Goal: Task Accomplishment & Management: Complete application form

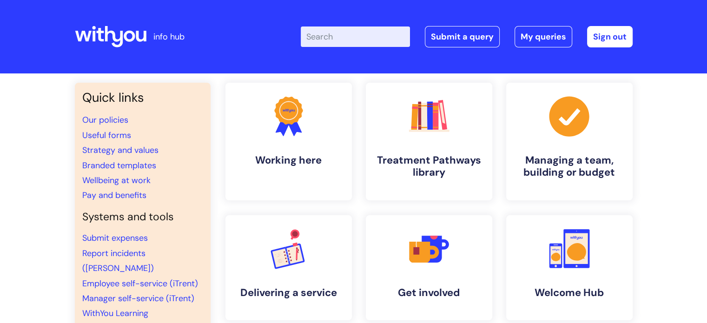
click at [346, 42] on input "Enter your search term here..." at bounding box center [355, 37] width 109 height 20
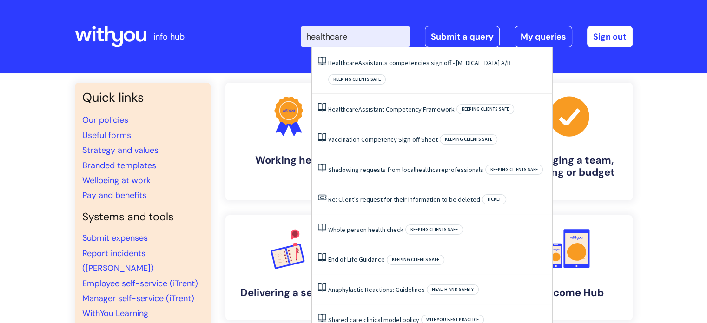
type input "healthcare"
click button "Search" at bounding box center [0, 0] width 0 height 0
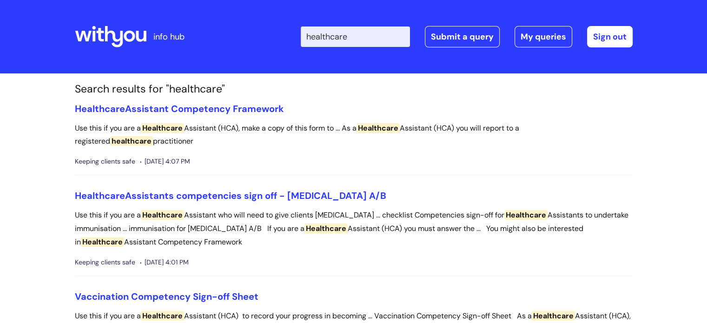
drag, startPoint x: 368, startPoint y: 41, endPoint x: 265, endPoint y: 40, distance: 103.3
click at [265, 40] on div "Enter your search term here... healthcare Search Submit a query My queries Welc…" at bounding box center [422, 36] width 419 height 55
type input "benefits"
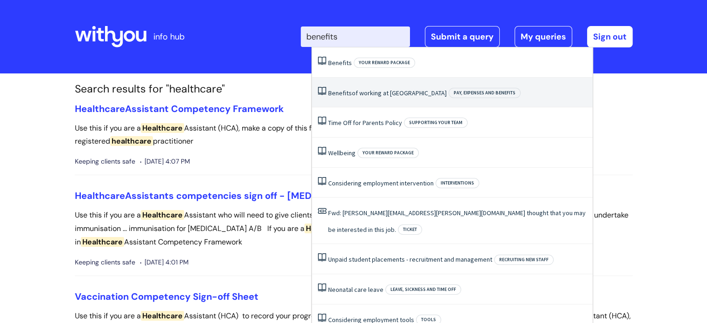
click at [345, 93] on span "Benefits" at bounding box center [340, 93] width 24 height 8
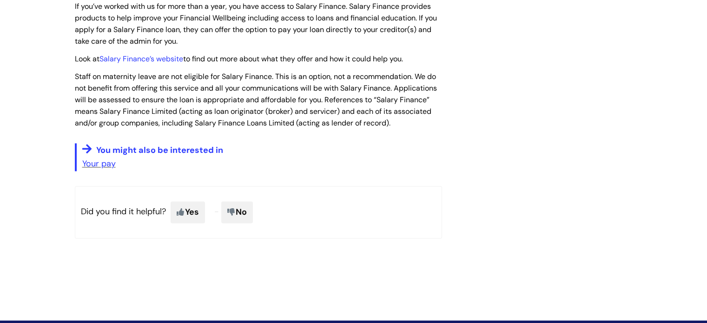
scroll to position [1256, 0]
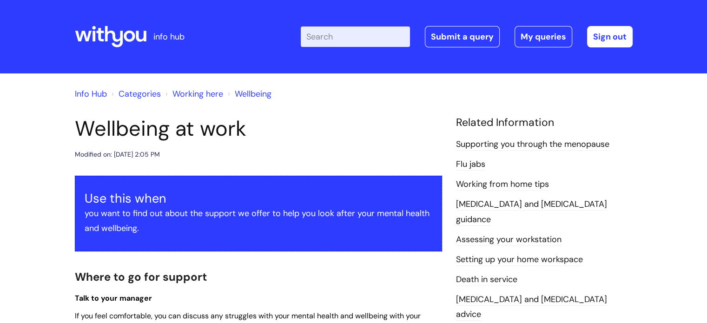
click at [332, 39] on input "Enter your search term here..." at bounding box center [355, 37] width 109 height 20
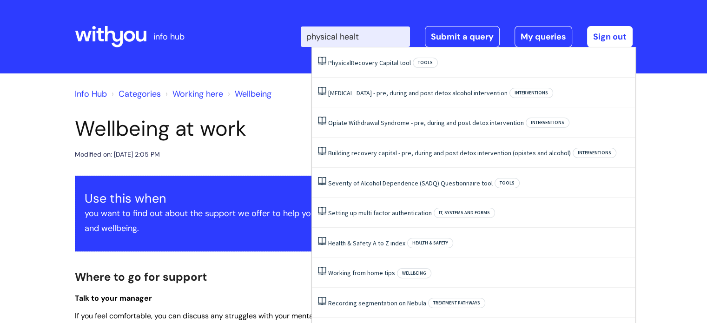
type input "physical health"
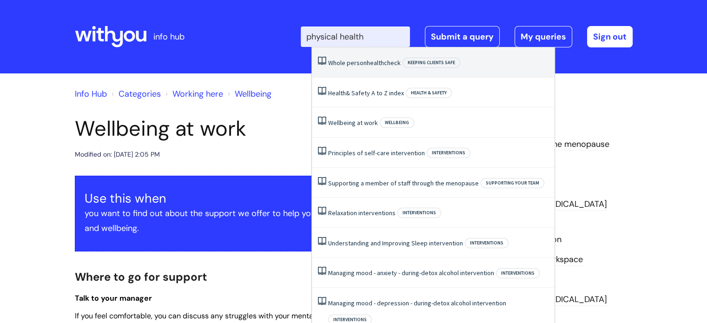
click at [363, 64] on link "Whole person health check" at bounding box center [364, 63] width 73 height 8
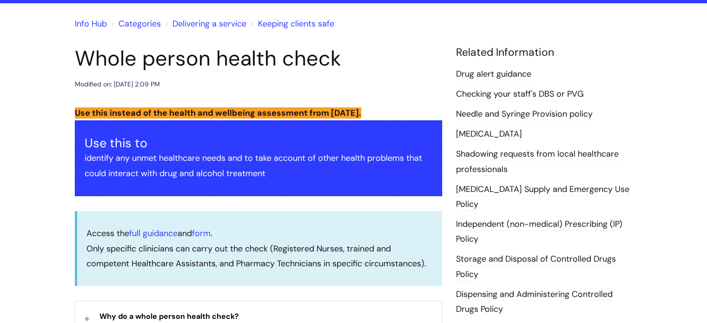
scroll to position [140, 0]
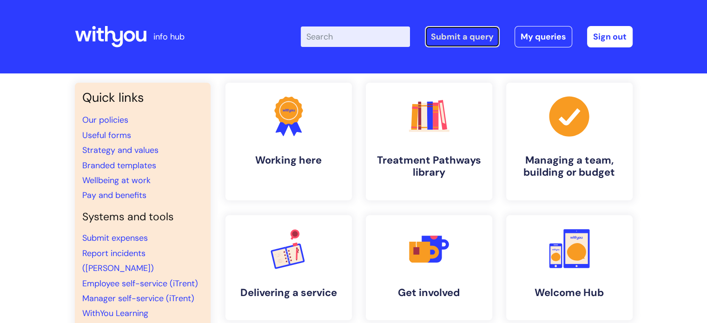
click at [493, 33] on link "Submit a query" at bounding box center [462, 36] width 75 height 21
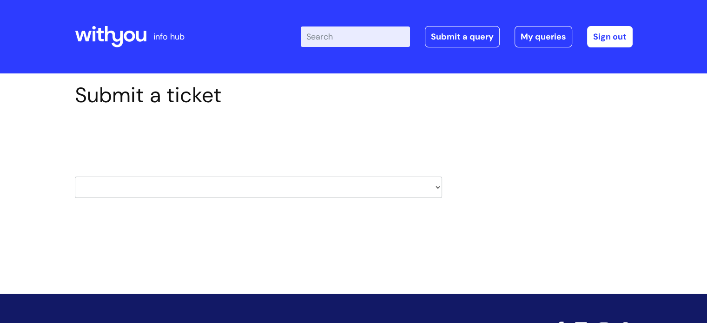
click at [206, 186] on select "HR / People IT and Support Clinical Drug Alerts Finance Accounts Data Support T…" at bounding box center [258, 187] width 367 height 21
select select "hr_/_people"
click at [75, 177] on select "HR / People IT and Support Clinical Drug Alerts Finance Accounts Data Support T…" at bounding box center [258, 187] width 367 height 21
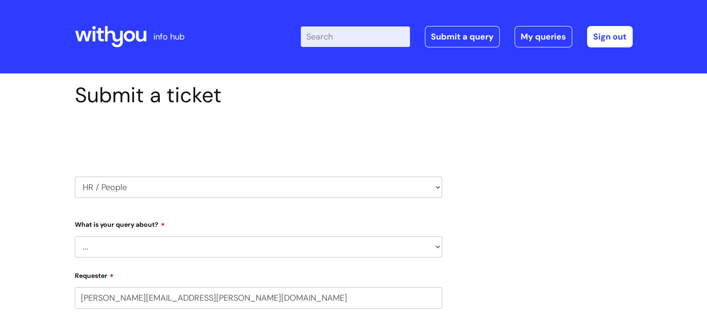
select select "80004286533"
click at [116, 249] on select "... Absence Query Holiday Query Employee change request General HR Query iTrent…" at bounding box center [258, 246] width 367 height 21
select select "General HR Query"
click at [75, 236] on select "... Absence Query Holiday Query Employee change request General HR Query iTrent…" at bounding box center [258, 246] width 367 height 21
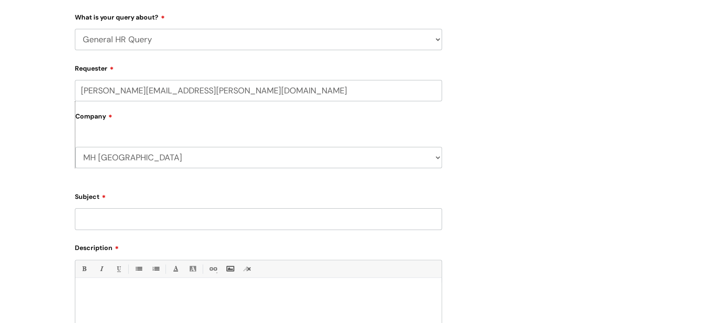
scroll to position [279, 0]
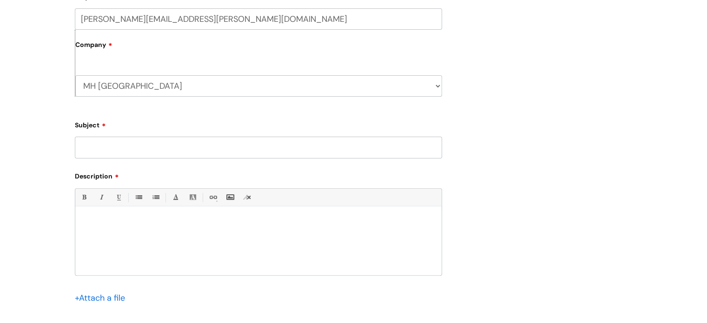
click at [115, 151] on input "Subject" at bounding box center [258, 147] width 367 height 21
type input "Health insurance query"
click at [158, 196] on link "1. Ordered List (Ctrl-Shift-8)" at bounding box center [156, 198] width 12 height 12
click at [153, 227] on li at bounding box center [268, 227] width 334 height 11
click at [153, 196] on link "1. Ordered List (Ctrl-Shift-8)" at bounding box center [156, 198] width 12 height 12
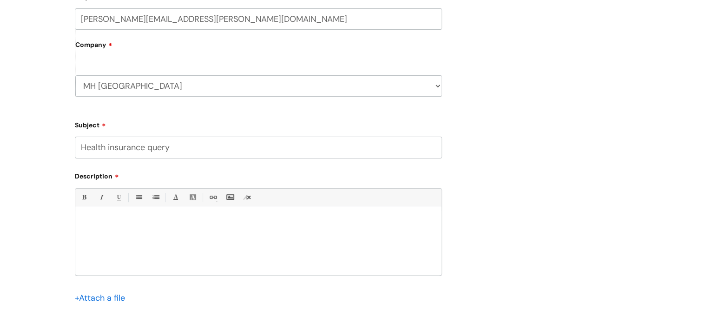
click at [154, 217] on div at bounding box center [258, 243] width 366 height 64
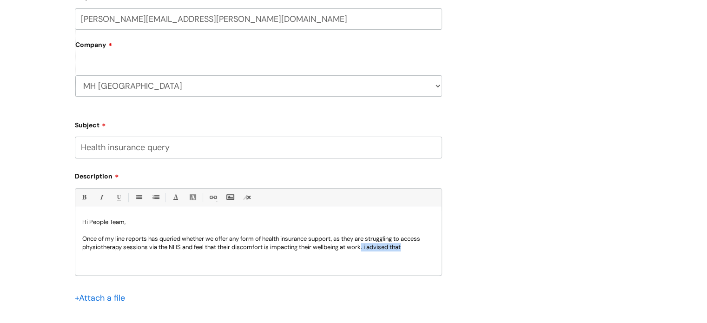
drag, startPoint x: 406, startPoint y: 247, endPoint x: 365, endPoint y: 251, distance: 42.0
click at [365, 251] on p "Once of my line reports has queried whether we offer any form of health insuran…" at bounding box center [258, 243] width 353 height 17
drag, startPoint x: 236, startPoint y: 260, endPoint x: 221, endPoint y: 256, distance: 15.8
click at [221, 256] on div "Hi People Team, Once of my line reports has queried whether we offer any form o…" at bounding box center [258, 243] width 366 height 64
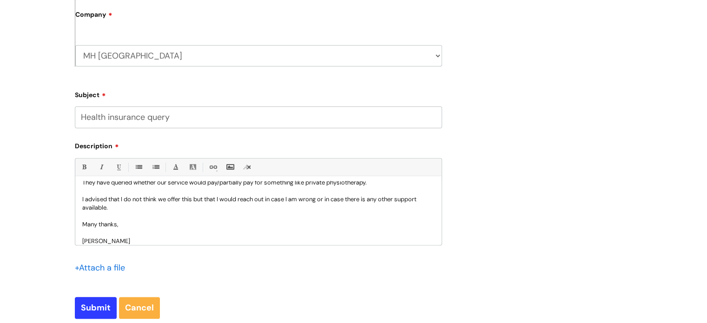
scroll to position [326, 0]
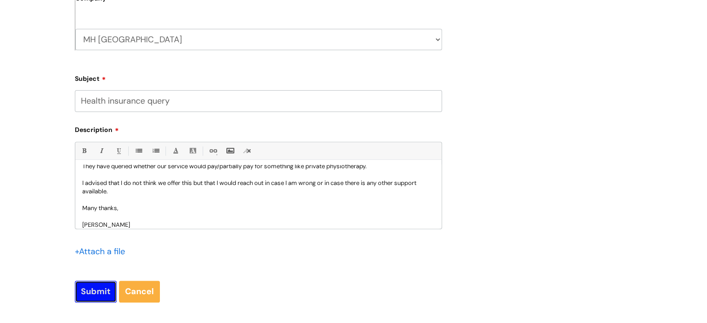
click at [85, 285] on input "Submit" at bounding box center [96, 291] width 42 height 21
type input "Please Wait..."
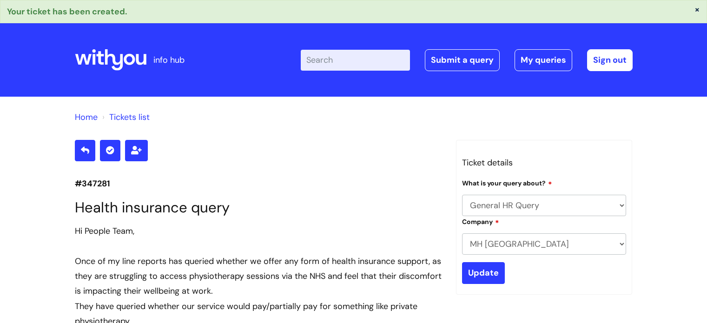
select select "General HR Query"
